Goal: Task Accomplishment & Management: Manage account settings

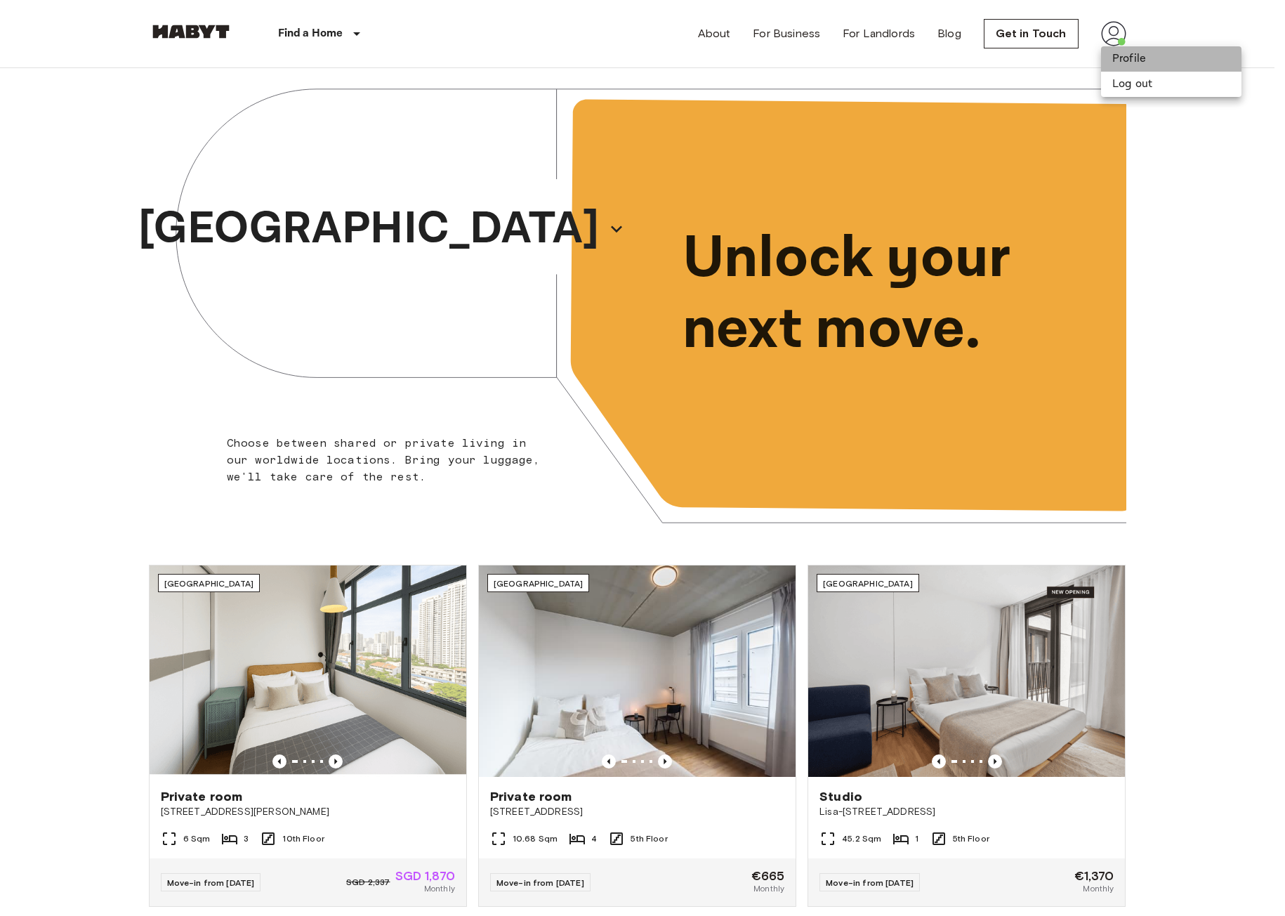
click at [1129, 53] on li "Profile" at bounding box center [1171, 58] width 140 height 25
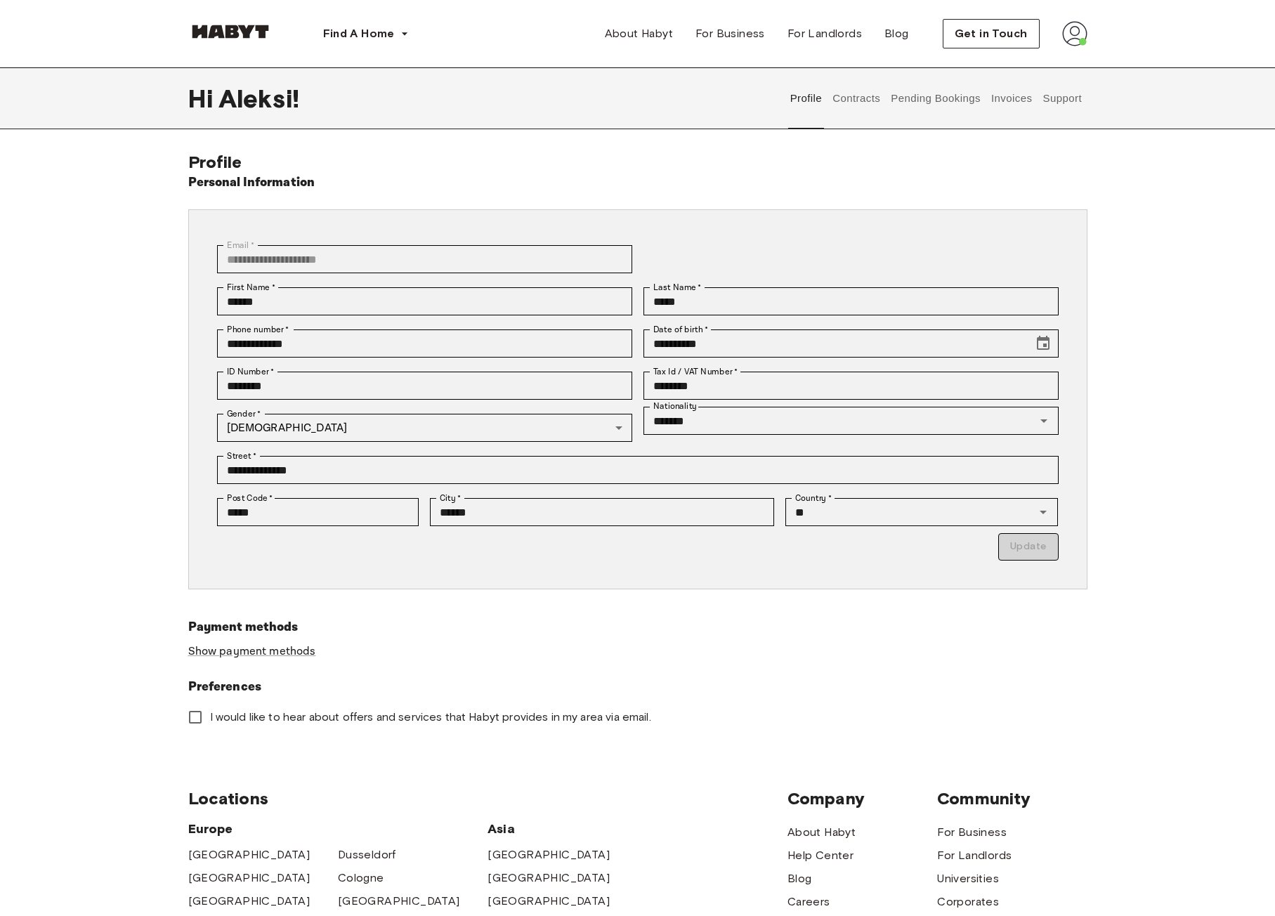
click at [860, 103] on button "Contracts" at bounding box center [856, 98] width 51 height 62
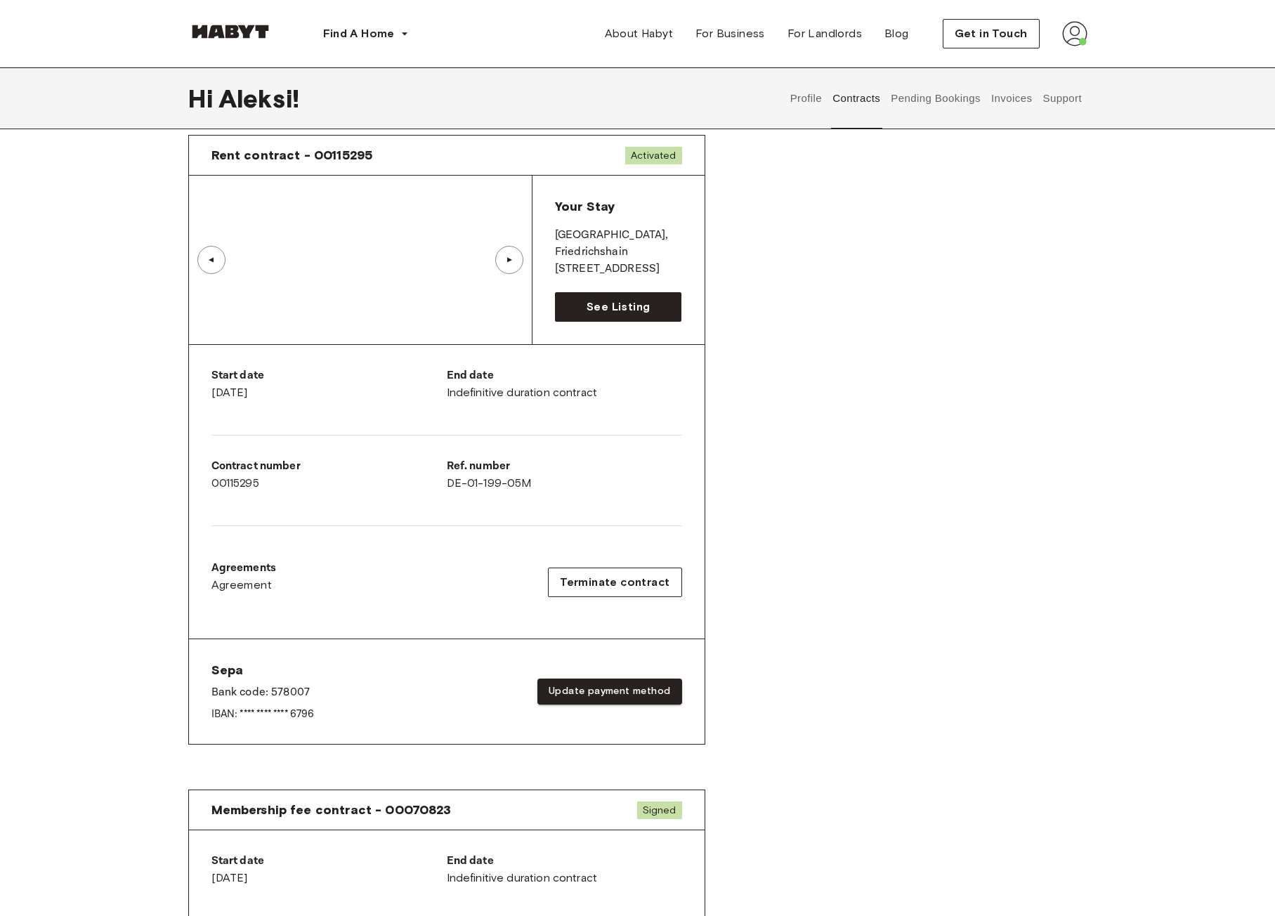
scroll to position [70, 0]
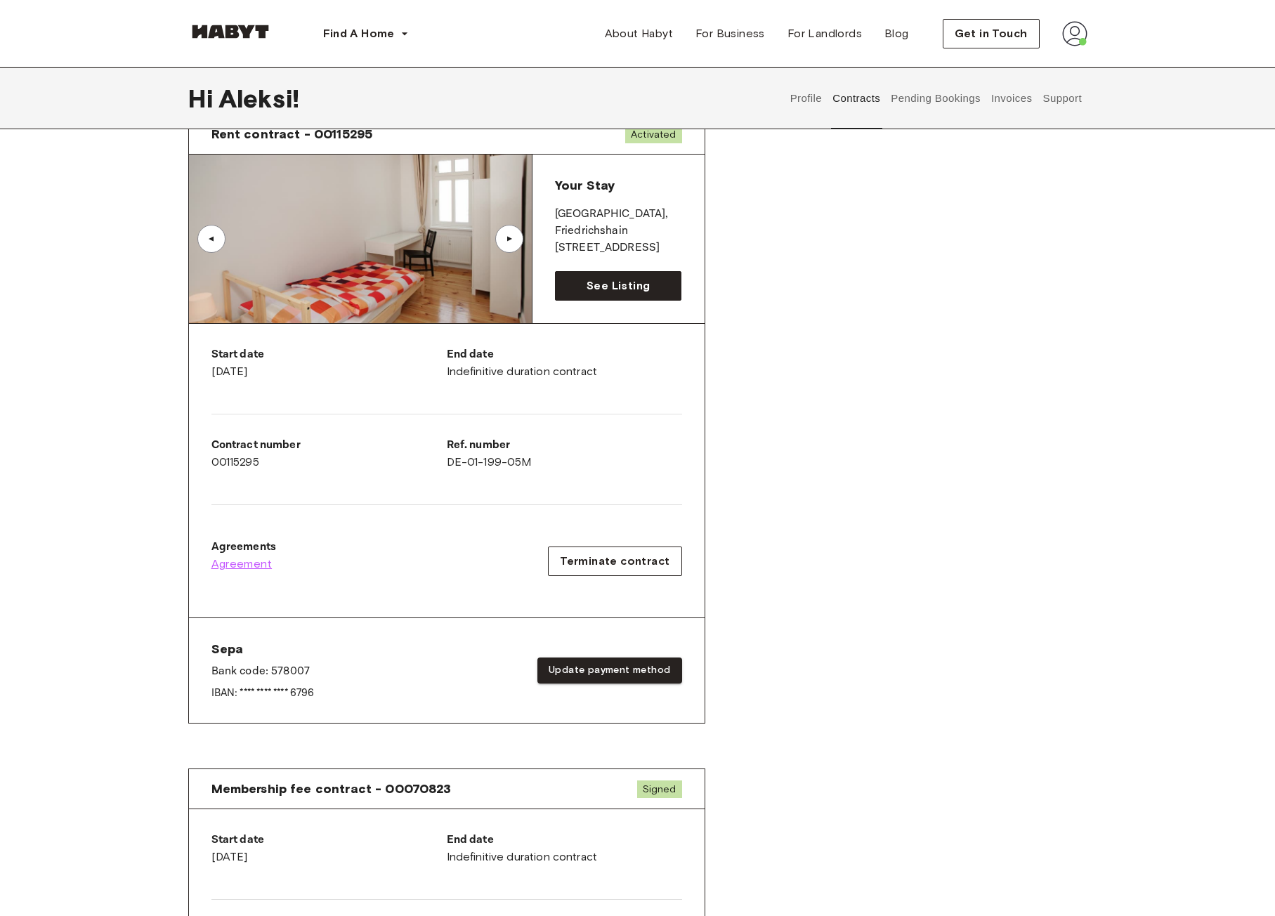
click at [246, 560] on span "Agreement" at bounding box center [241, 564] width 61 height 17
